Goal: Task Accomplishment & Management: Complete application form

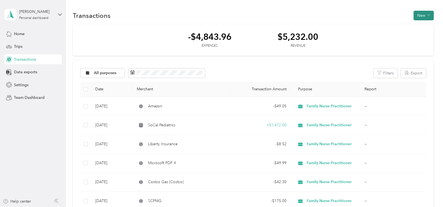
click at [422, 15] on button "New" at bounding box center [424, 16] width 20 height 10
click at [422, 24] on span "Expense" at bounding box center [421, 26] width 15 height 6
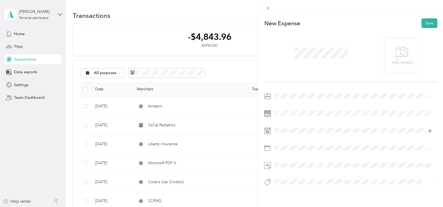
click at [291, 127] on li "Family Nurse Practitioner" at bounding box center [353, 125] width 160 height 10
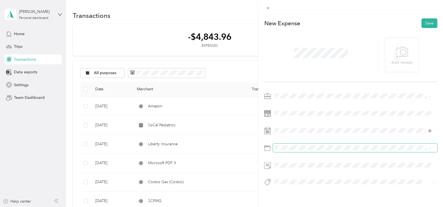
click at [298, 150] on span at bounding box center [355, 147] width 165 height 8
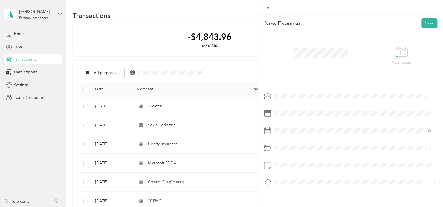
click at [325, 93] on span "Car Maintenance and Repairs" at bounding box center [302, 92] width 50 height 5
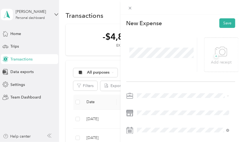
click at [169, 5] on div at bounding box center [181, 7] width 121 height 15
drag, startPoint x: 214, startPoint y: 56, endPoint x: 228, endPoint y: 52, distance: 14.1
click at [228, 52] on div "+ Add receipt" at bounding box center [221, 54] width 21 height 21
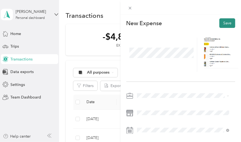
click at [229, 23] on button "Save" at bounding box center [228, 23] width 16 height 10
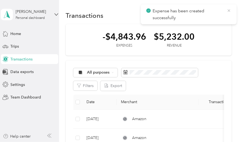
click at [229, 10] on icon at bounding box center [229, 10] width 2 height 2
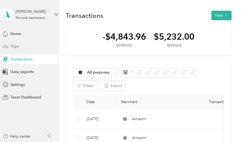
click at [32, 49] on div "Trips" at bounding box center [30, 47] width 58 height 10
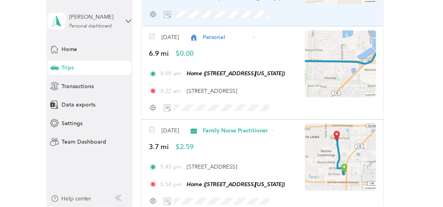
scroll to position [277, 0]
